Goal: Task Accomplishment & Management: Manage account settings

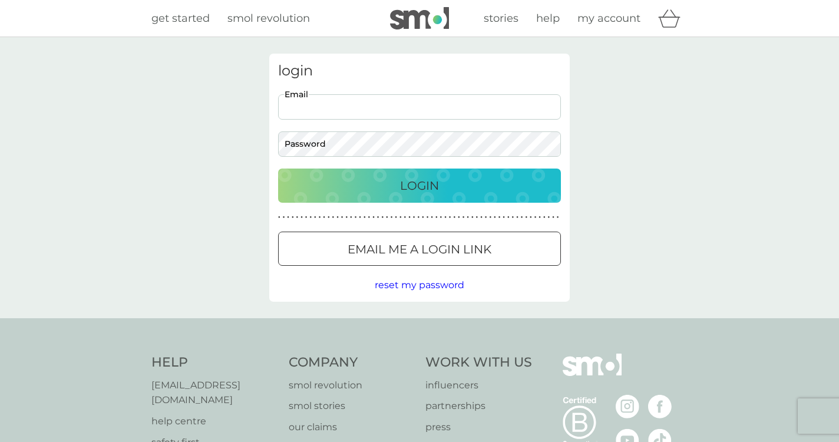
click at [490, 115] on input "Email" at bounding box center [419, 106] width 283 height 25
type input "[EMAIL_ADDRESS][DOMAIN_NAME]"
click at [414, 179] on p "Login" at bounding box center [419, 185] width 39 height 19
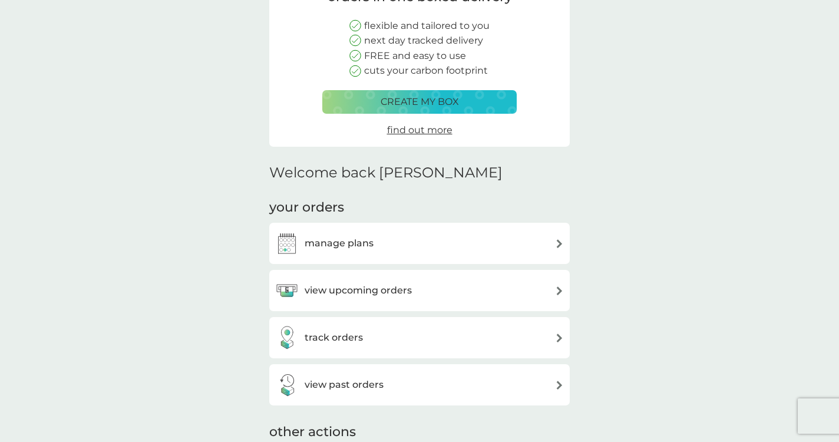
scroll to position [137, 0]
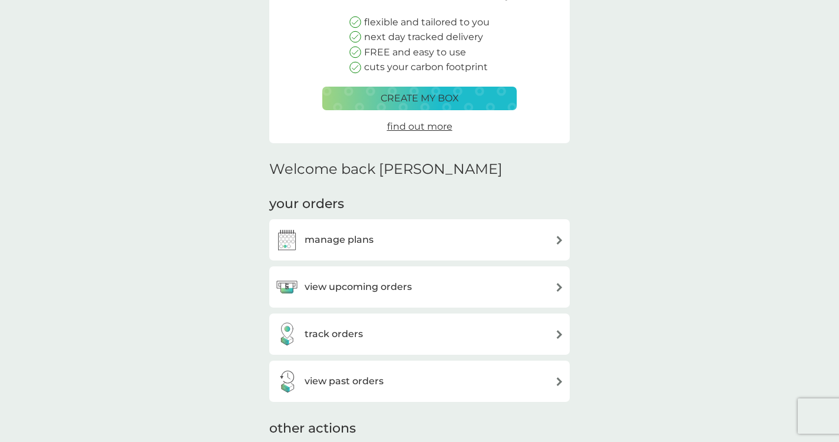
click at [319, 292] on h3 "view upcoming orders" at bounding box center [358, 286] width 107 height 15
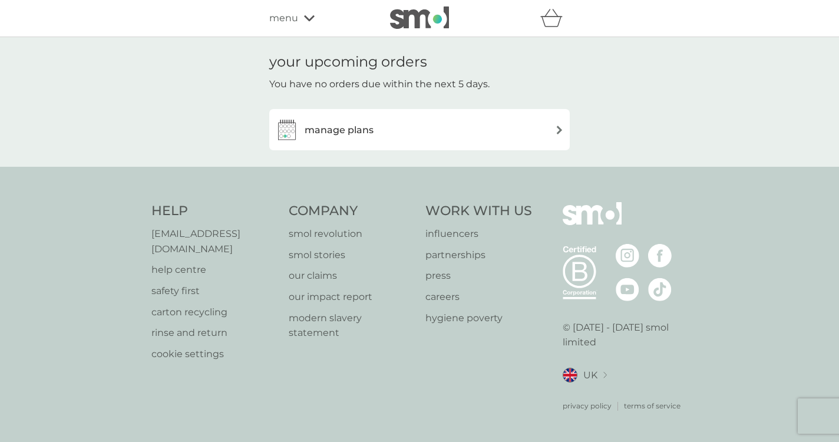
click at [374, 139] on div "manage plans" at bounding box center [419, 130] width 289 height 24
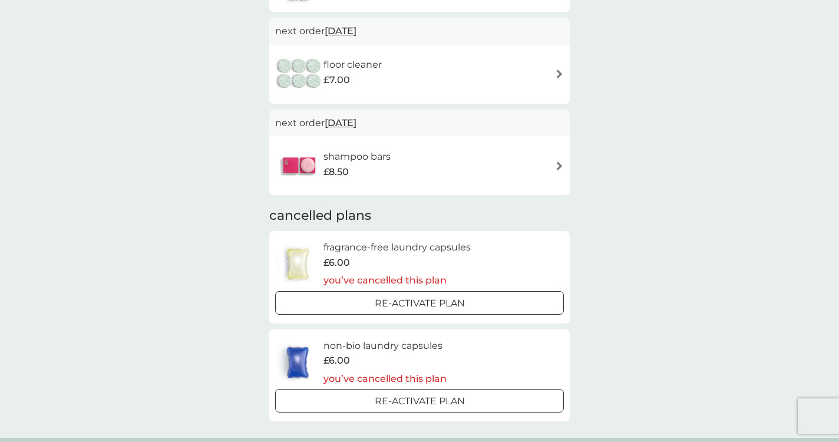
scroll to position [768, 0]
click at [558, 163] on img at bounding box center [559, 164] width 9 height 9
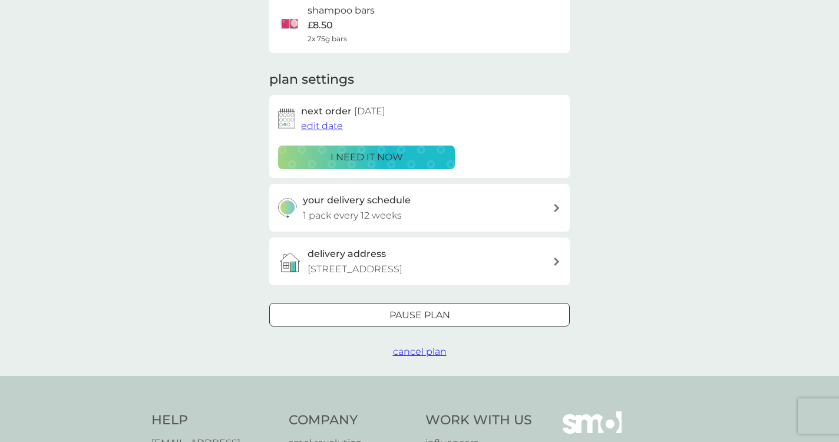
scroll to position [106, 0]
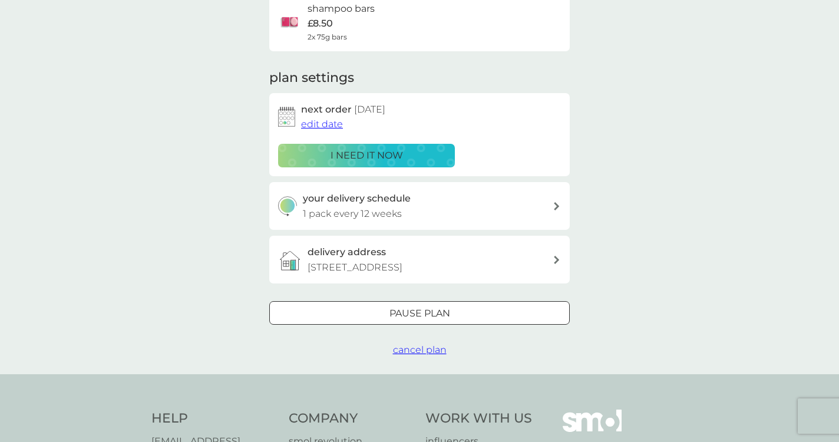
click at [408, 351] on span "cancel plan" at bounding box center [420, 349] width 54 height 11
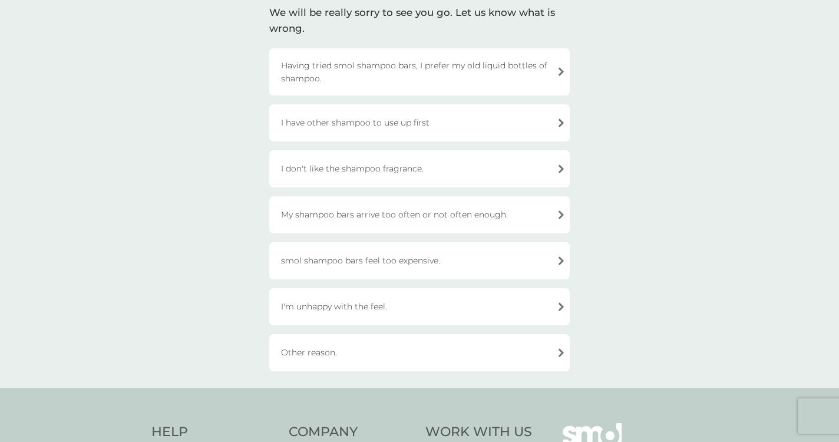
scroll to position [101, 0]
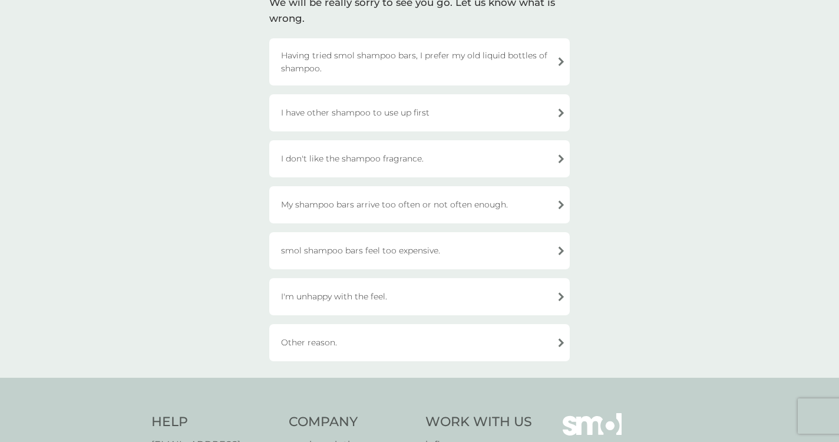
click at [509, 305] on div "I'm unhappy with the feel." at bounding box center [419, 296] width 301 height 37
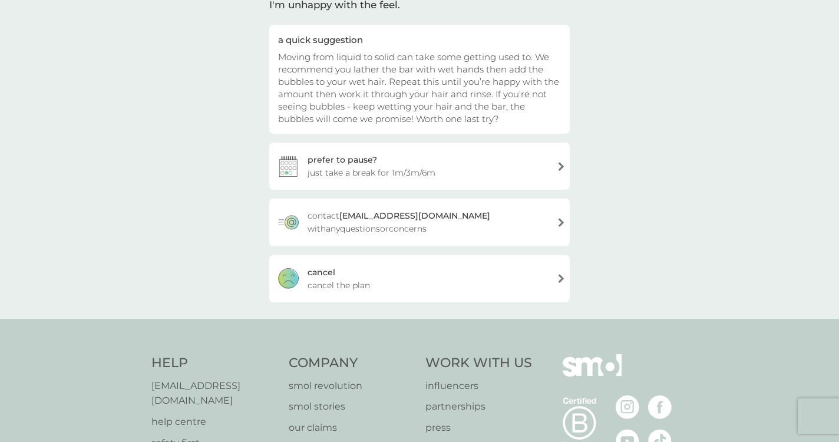
click at [399, 161] on div "prefer to pause? just take a break for 1m/3m/6m" at bounding box center [419, 166] width 301 height 47
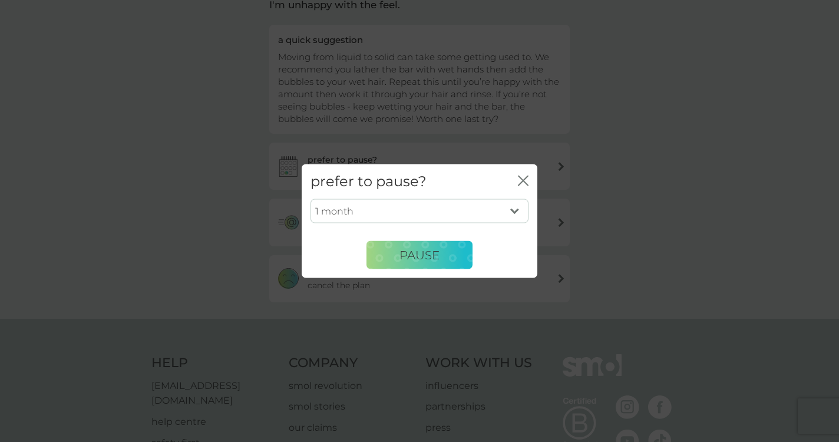
click at [471, 209] on select "1 month 3 months 6 months" at bounding box center [420, 211] width 218 height 25
select select "6"
click at [311, 199] on select "1 month 3 months 6 months" at bounding box center [420, 211] width 218 height 25
click at [438, 261] on span "PAUSE" at bounding box center [420, 255] width 40 height 14
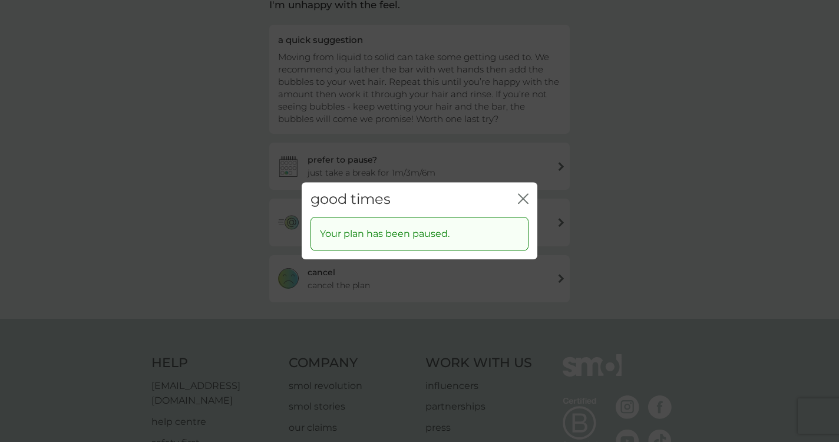
click at [524, 199] on icon "close" at bounding box center [525, 198] width 5 height 9
